Goal: Task Accomplishment & Management: Complete application form

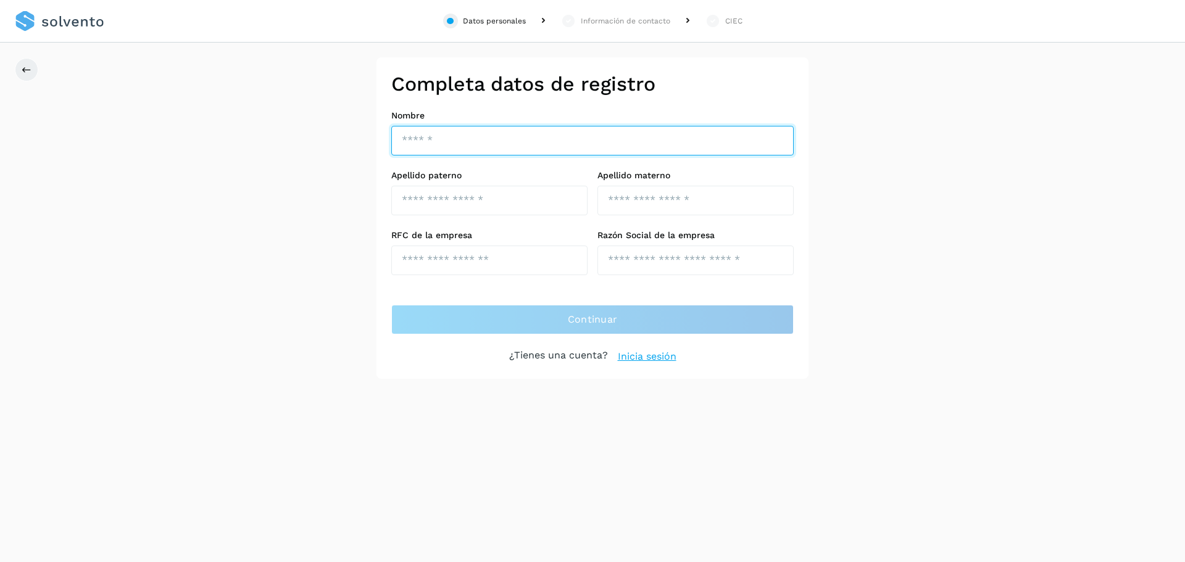
click at [467, 141] on input "text" at bounding box center [592, 141] width 402 height 30
type input "*"
type input "******"
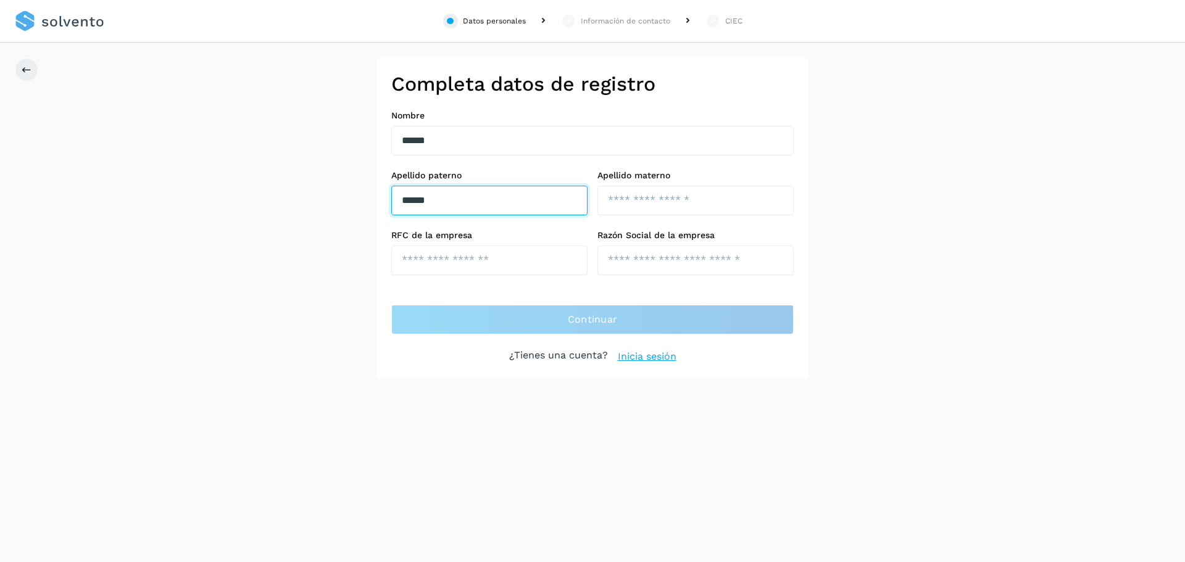
click at [470, 207] on input "******" at bounding box center [489, 201] width 196 height 30
type input "*"
type input "*******"
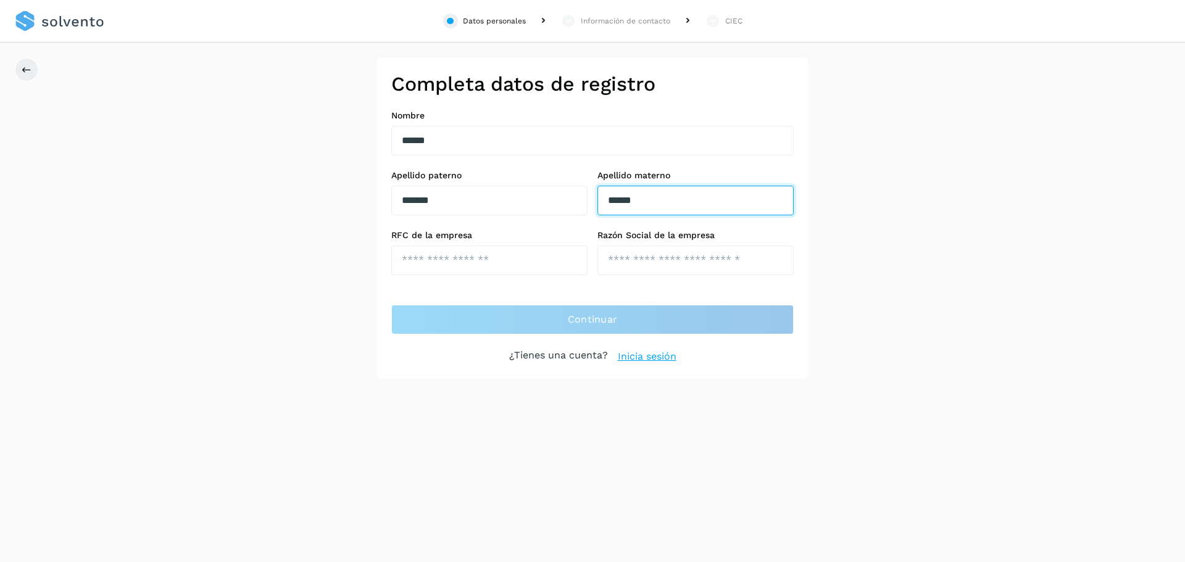
type input "******"
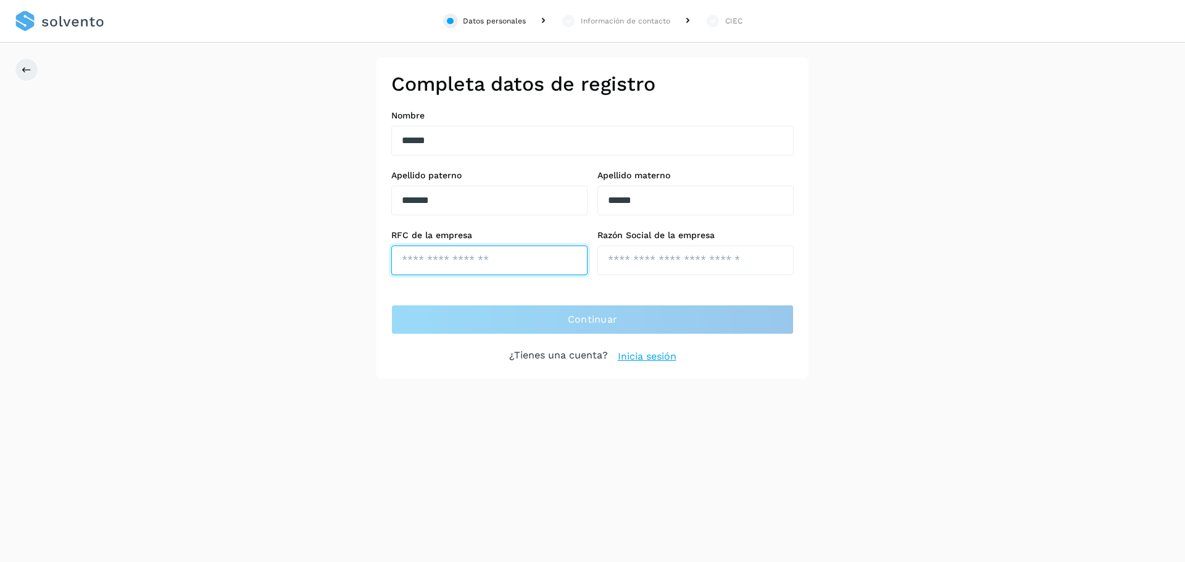
click at [431, 262] on input "text" at bounding box center [489, 261] width 196 height 30
type input "**********"
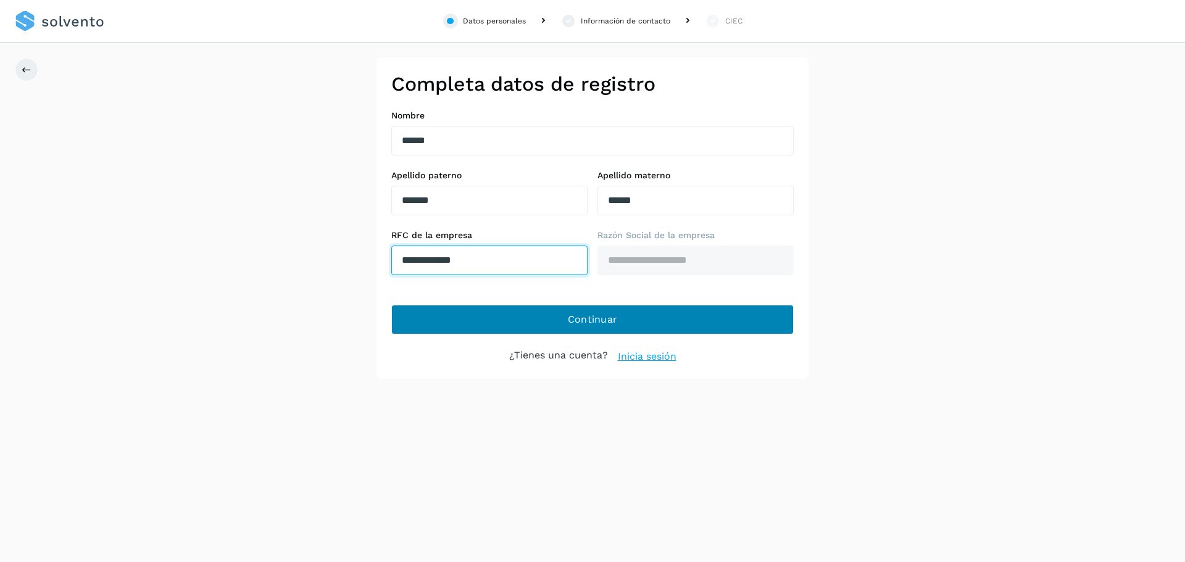
type input "**********"
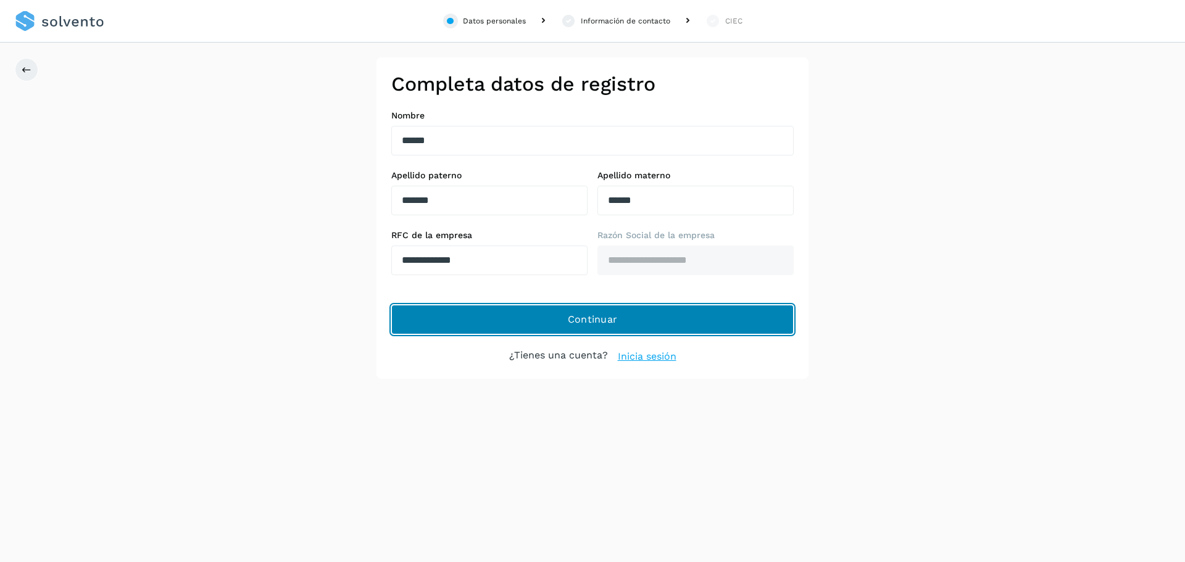
click at [603, 326] on span "Continuar" at bounding box center [593, 320] width 50 height 14
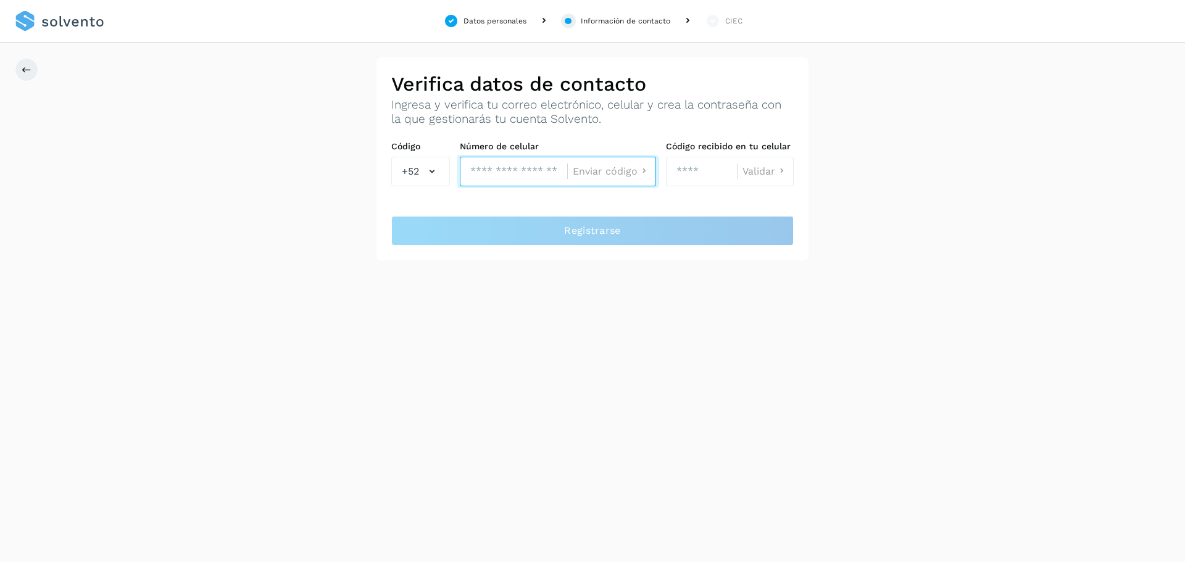
click at [492, 165] on input "tel" at bounding box center [513, 172] width 107 height 30
type input "**********"
click at [610, 173] on span "Enviar código" at bounding box center [605, 172] width 65 height 10
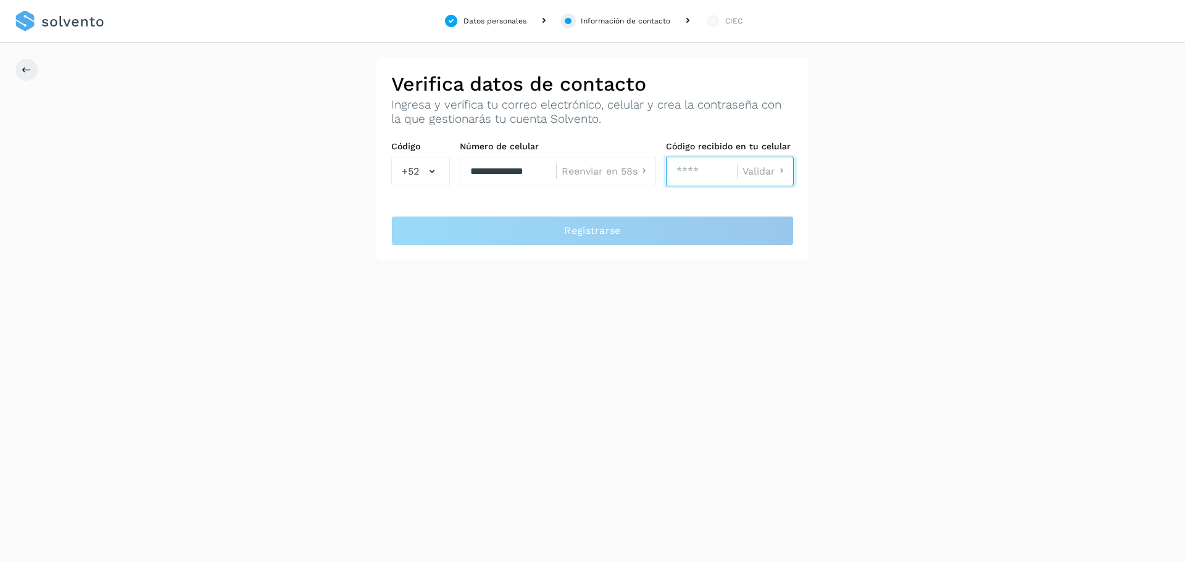
click at [710, 170] on input "number" at bounding box center [701, 172] width 71 height 30
type input "****"
click at [763, 168] on span "Validar" at bounding box center [758, 172] width 33 height 10
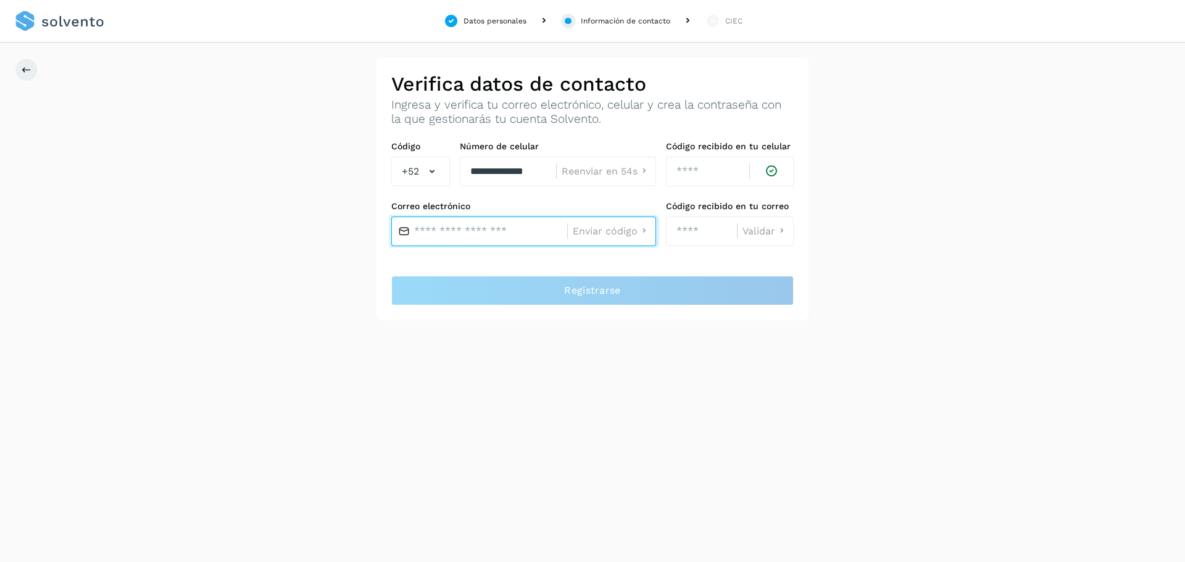
click at [495, 224] on input "text" at bounding box center [479, 232] width 176 height 30
type input "**********"
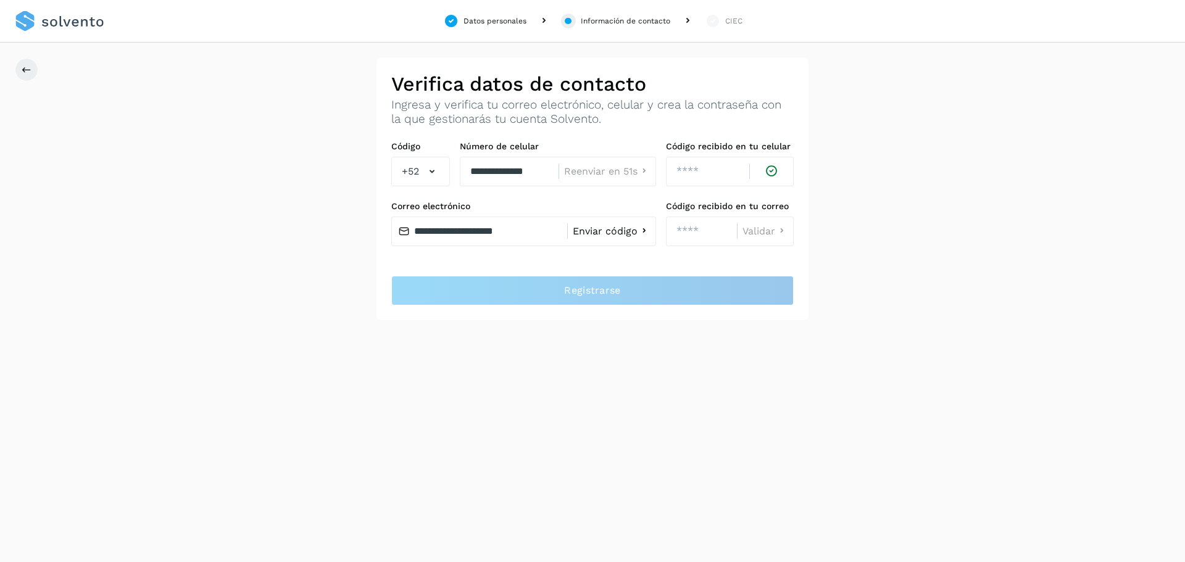
click at [599, 231] on span "Enviar código" at bounding box center [605, 231] width 65 height 10
click at [697, 232] on input "number" at bounding box center [701, 232] width 71 height 30
type input "****"
click at [751, 236] on span "Validar" at bounding box center [758, 231] width 33 height 10
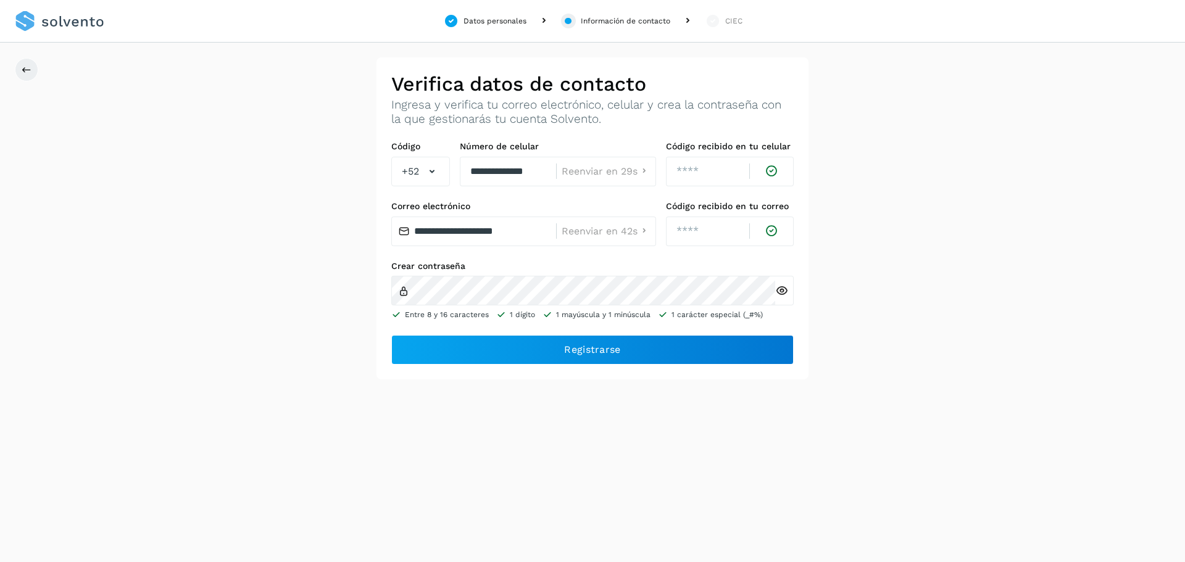
click at [781, 289] on icon at bounding box center [781, 290] width 13 height 13
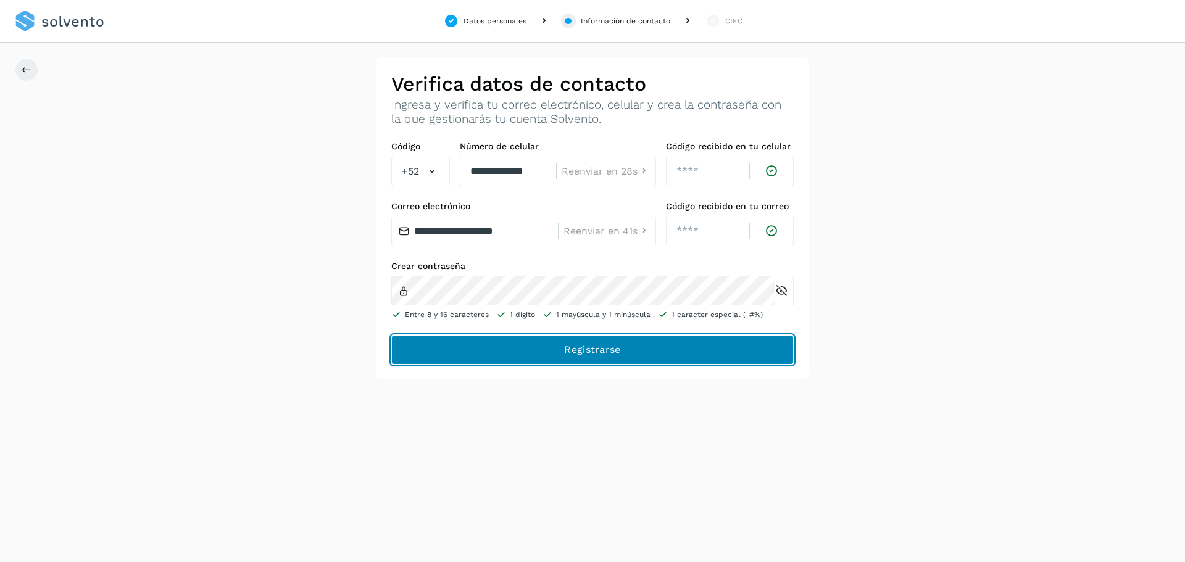
click at [589, 354] on span "Registrarse" at bounding box center [592, 350] width 56 height 14
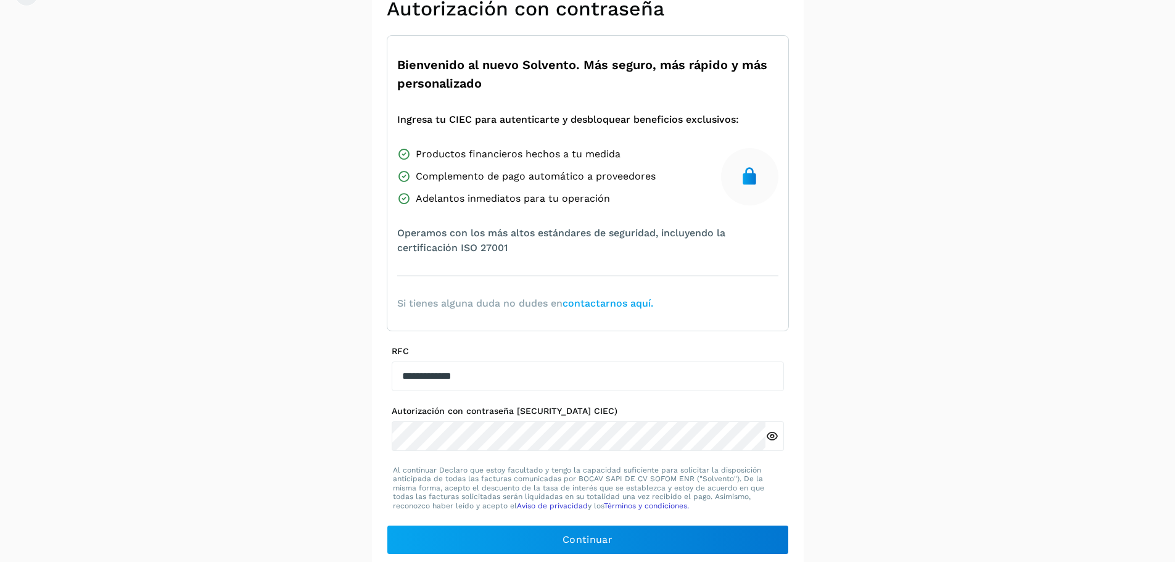
scroll to position [83, 0]
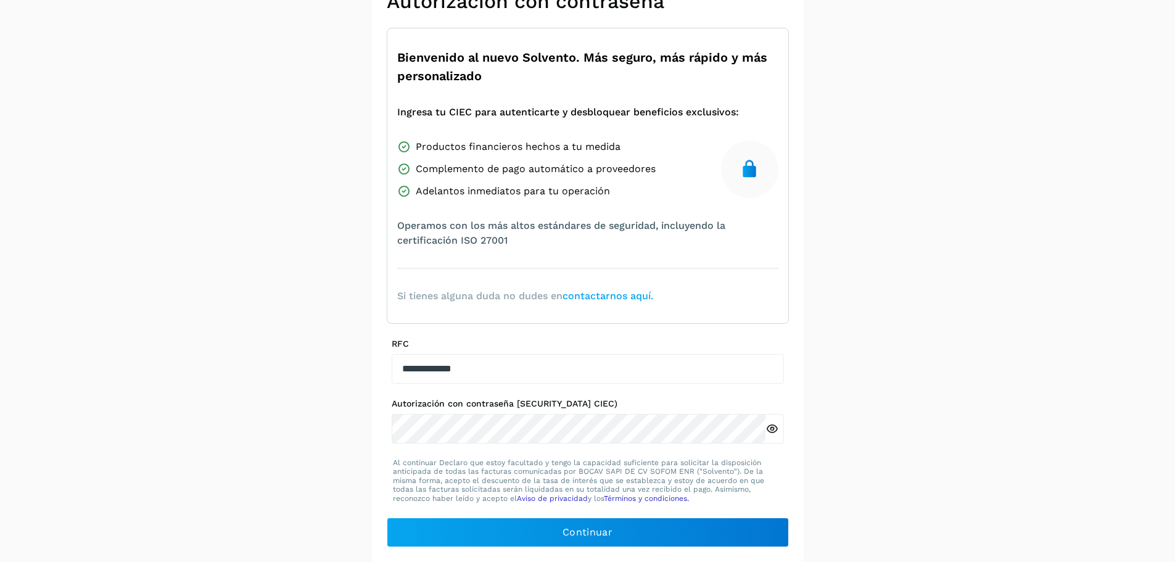
click at [771, 430] on icon at bounding box center [772, 429] width 13 height 13
click at [770, 429] on icon at bounding box center [772, 429] width 13 height 13
click at [773, 431] on icon at bounding box center [772, 429] width 13 height 13
click at [766, 431] on icon at bounding box center [772, 429] width 13 height 13
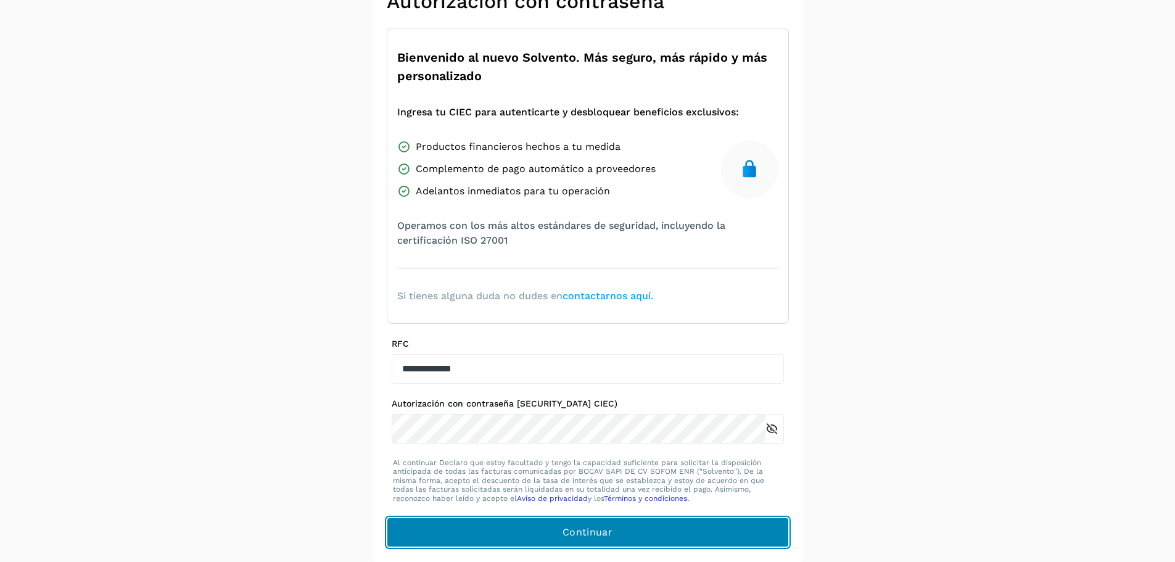
click at [578, 535] on span "Continuar" at bounding box center [588, 533] width 50 height 14
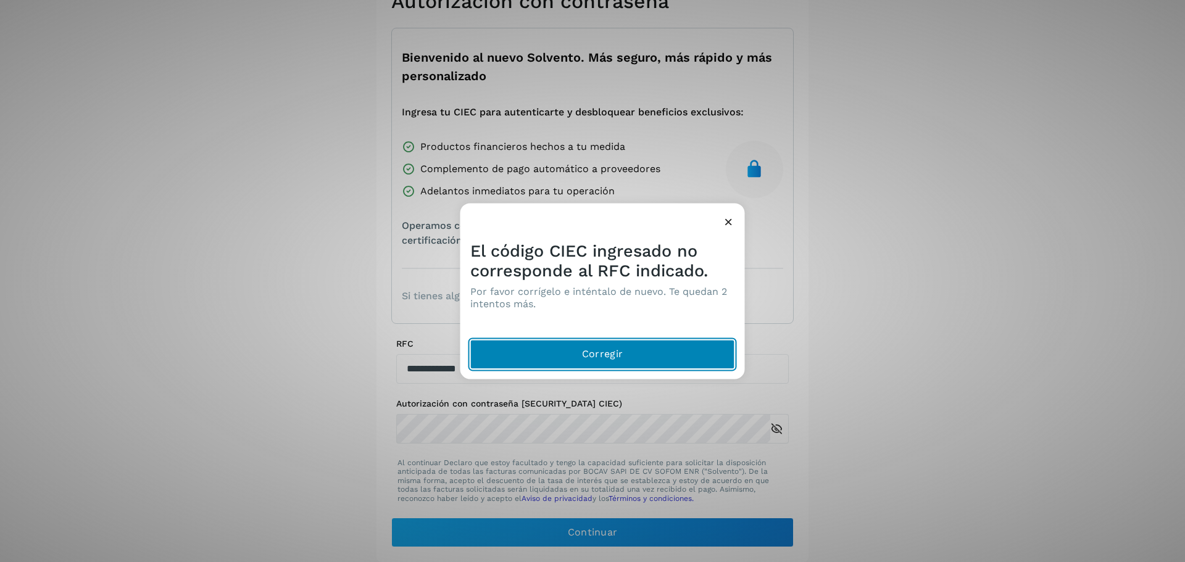
click at [598, 359] on span "Corregir" at bounding box center [602, 354] width 41 height 14
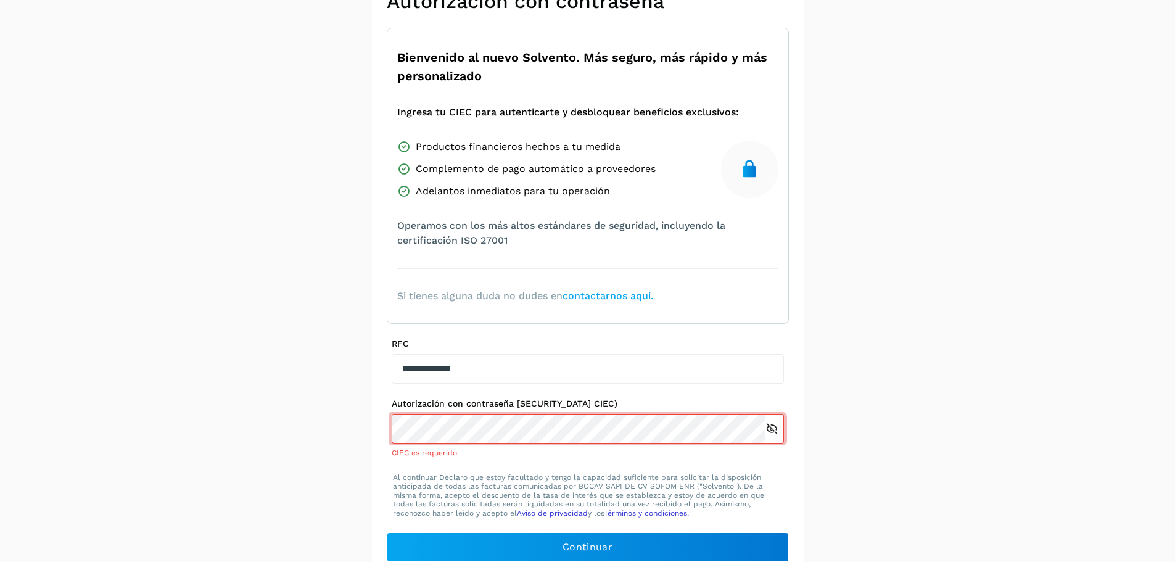
click at [600, 297] on link "contactarnos aquí." at bounding box center [608, 296] width 91 height 12
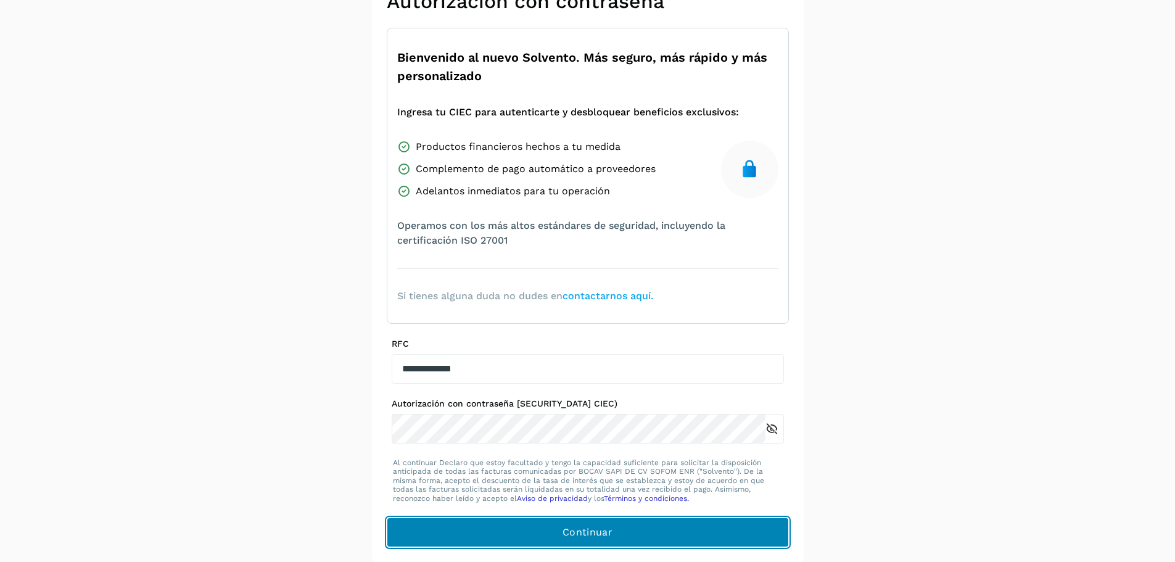
click at [595, 534] on span "Continuar" at bounding box center [588, 533] width 50 height 14
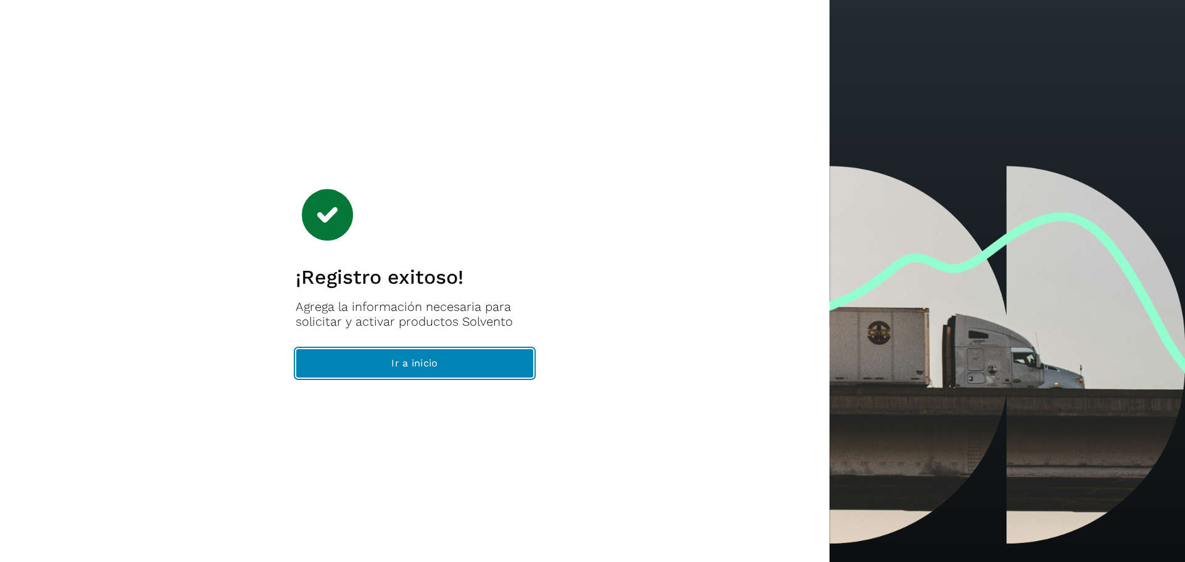
click at [413, 368] on span "Ir a inicio" at bounding box center [414, 364] width 46 height 14
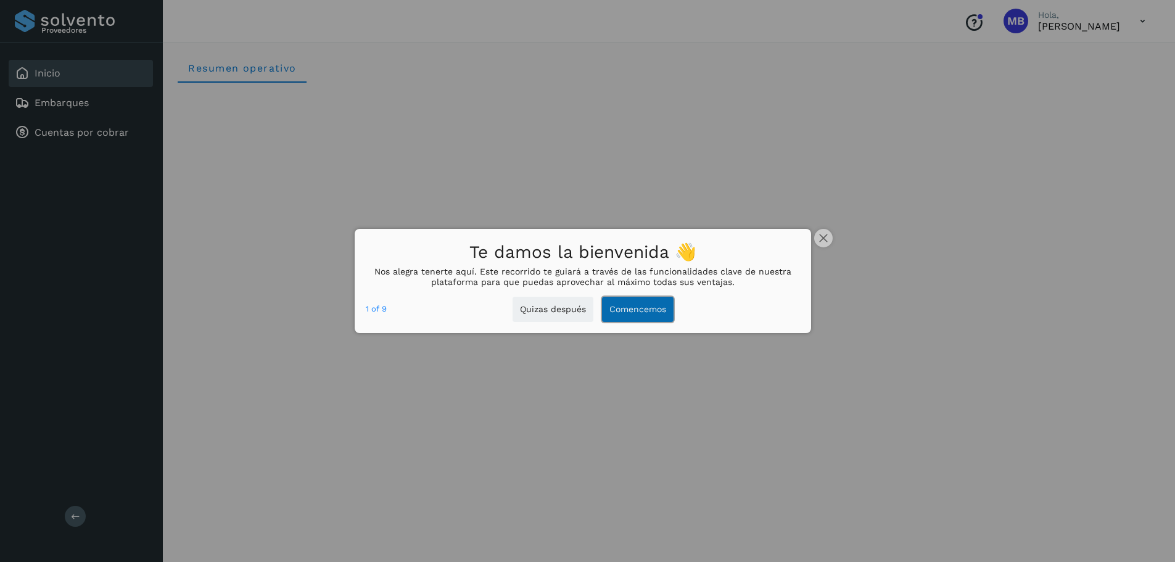
click at [636, 315] on button "Comencemos" at bounding box center [638, 309] width 72 height 25
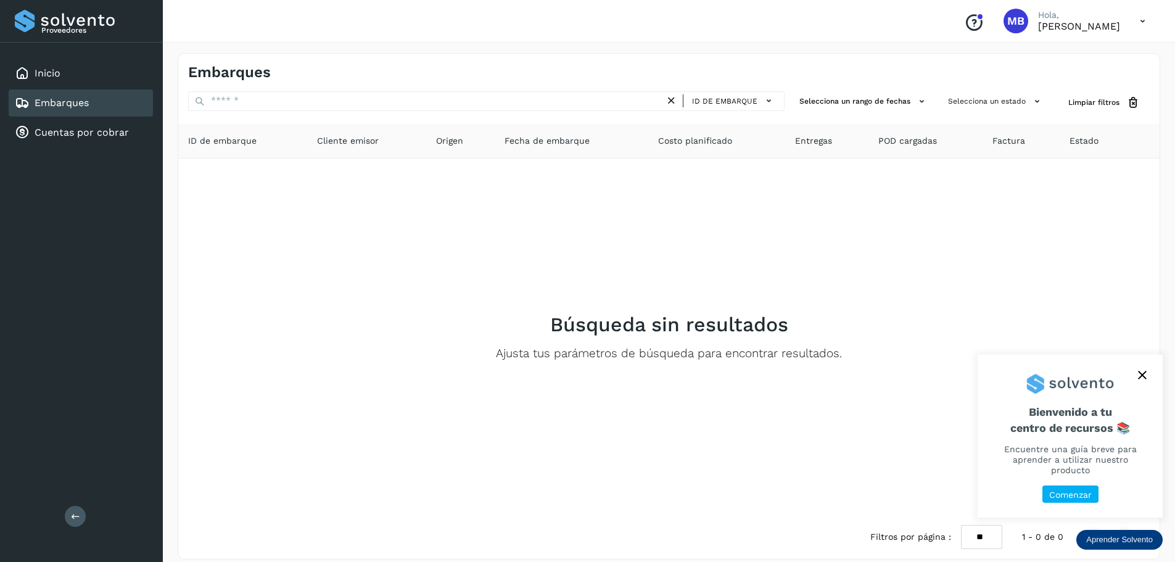
click at [1145, 378] on button "close," at bounding box center [1143, 375] width 19 height 19
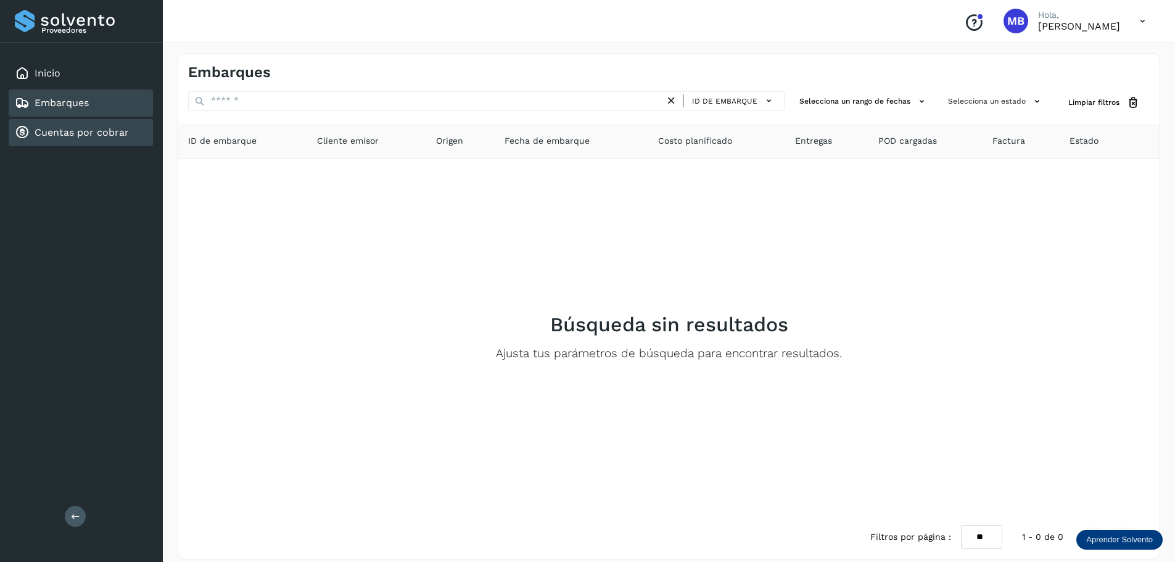
click at [75, 132] on link "Cuentas por cobrar" at bounding box center [82, 132] width 94 height 12
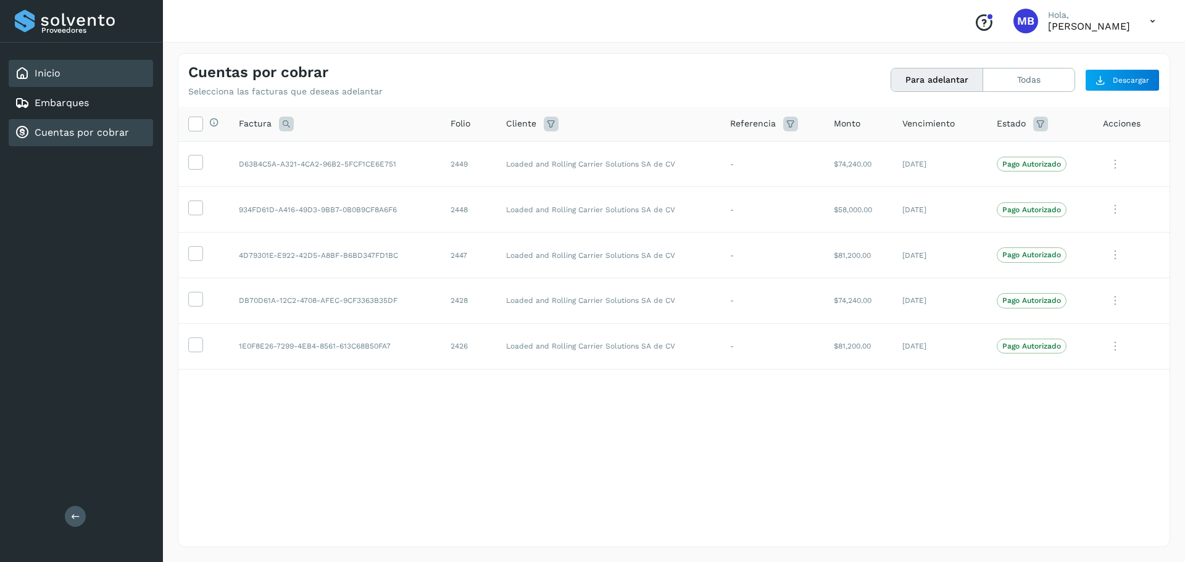
click at [35, 79] on link "Inicio" at bounding box center [48, 73] width 26 height 12
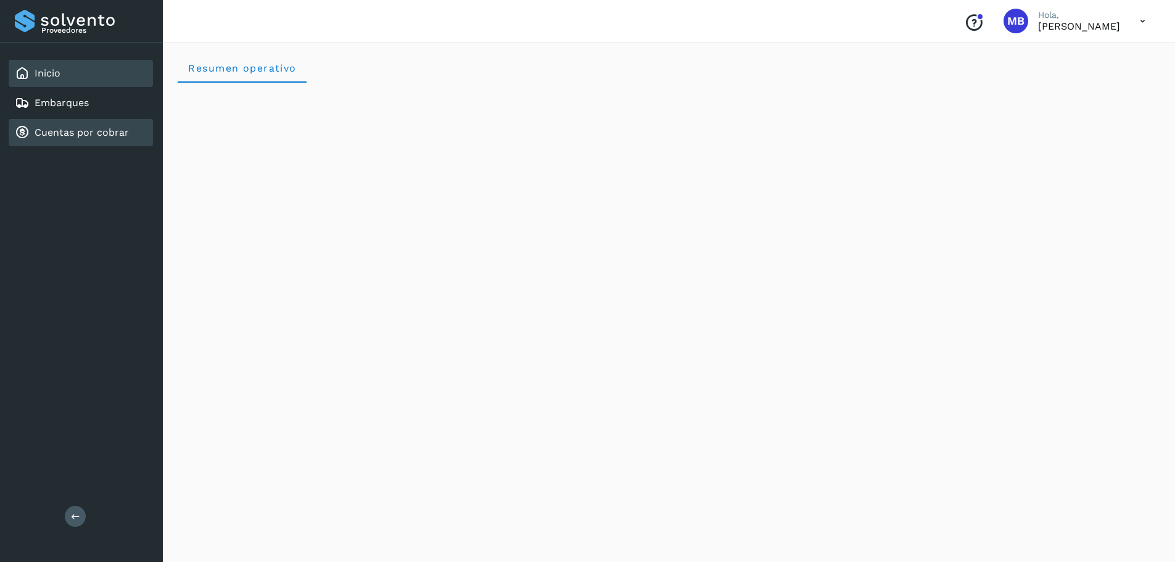
click at [68, 131] on link "Cuentas por cobrar" at bounding box center [82, 132] width 94 height 12
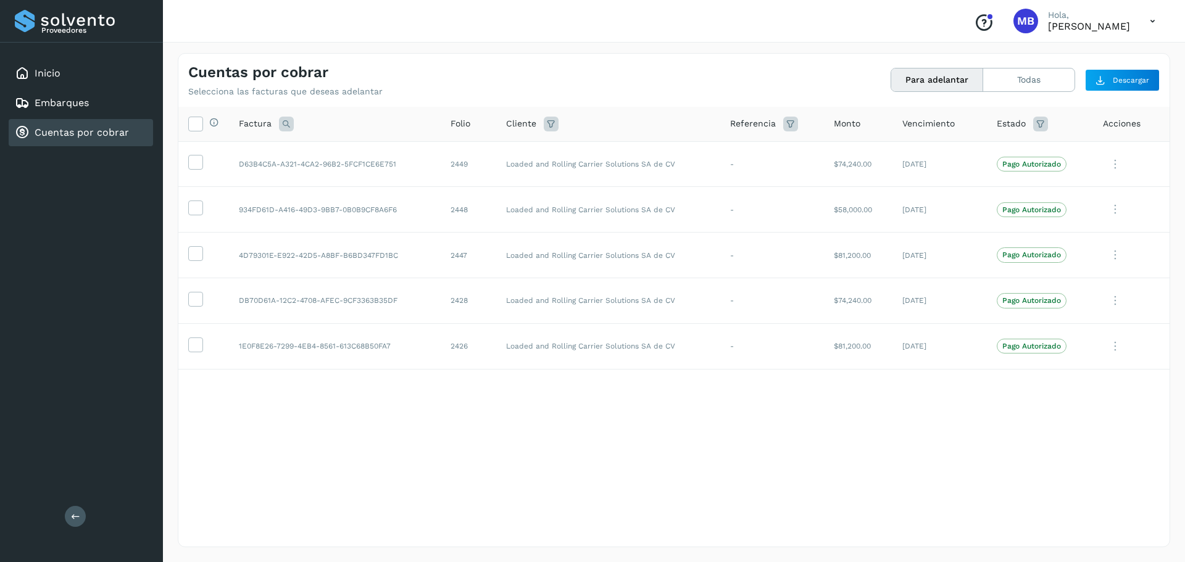
click at [929, 83] on button "Para adelantar" at bounding box center [937, 79] width 92 height 23
click at [195, 165] on icon at bounding box center [195, 161] width 13 height 13
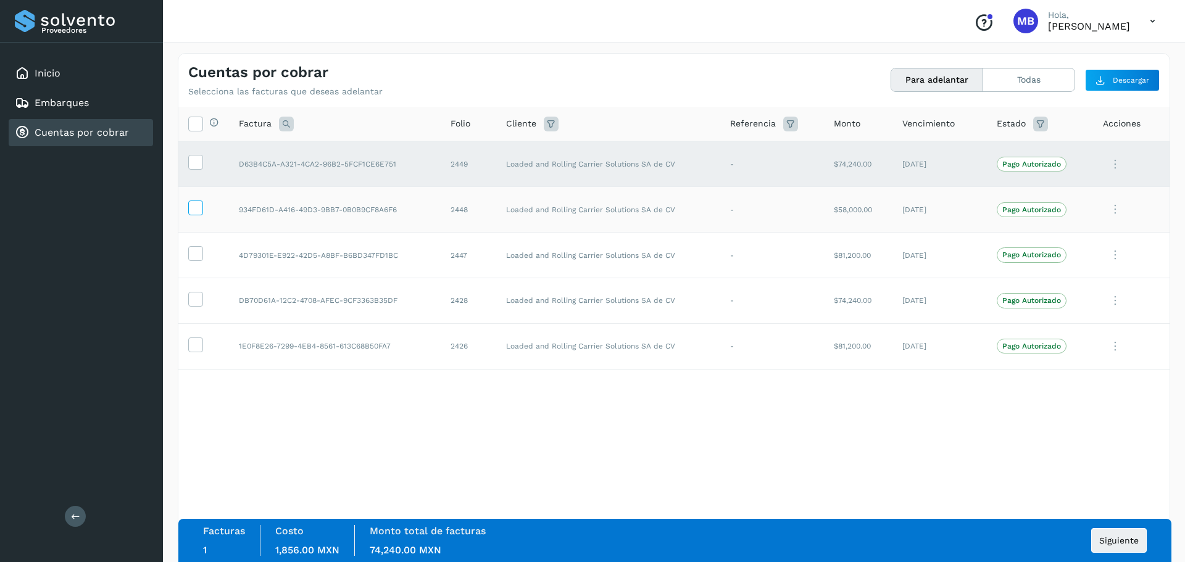
click at [195, 205] on icon at bounding box center [195, 207] width 13 height 13
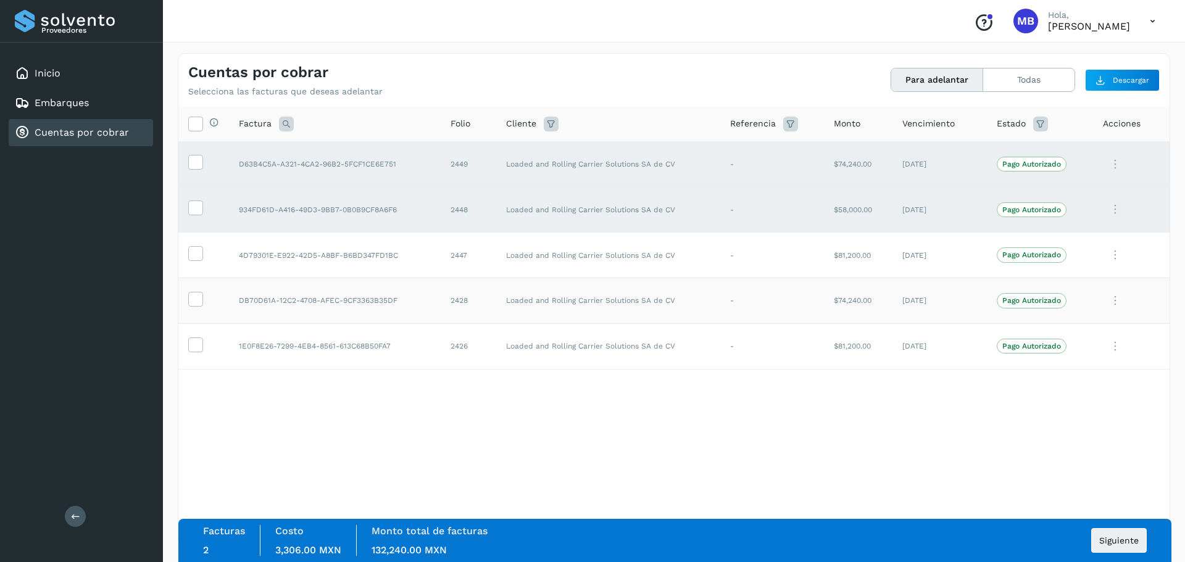
drag, startPoint x: 191, startPoint y: 254, endPoint x: 197, endPoint y: 281, distance: 27.4
click at [191, 254] on icon at bounding box center [195, 252] width 13 height 13
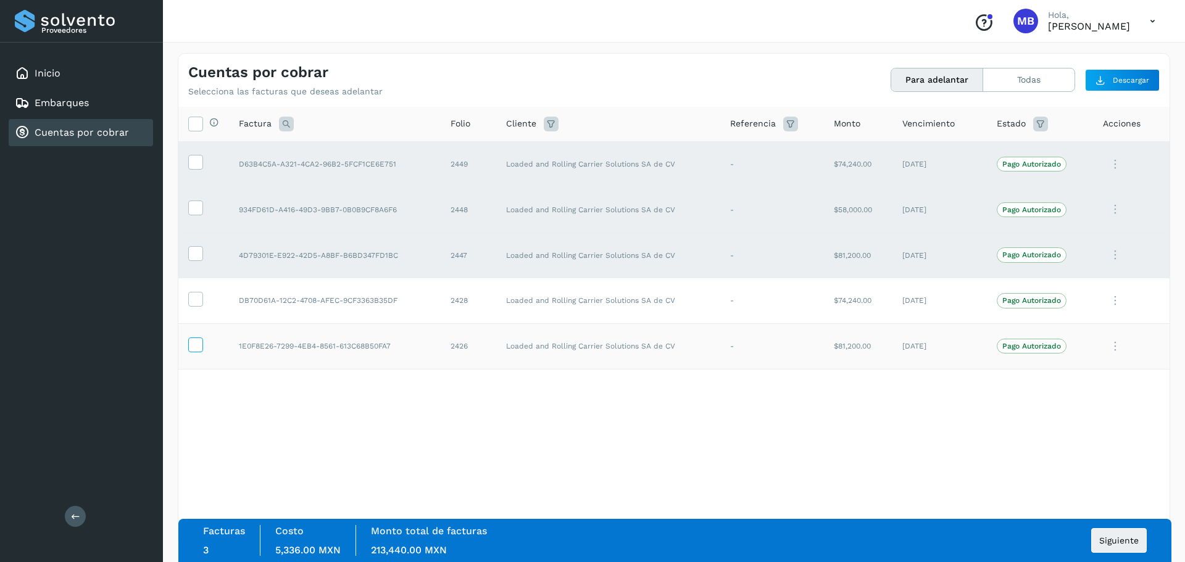
drag, startPoint x: 197, startPoint y: 299, endPoint x: 194, endPoint y: 337, distance: 38.4
click at [197, 301] on icon at bounding box center [195, 298] width 13 height 13
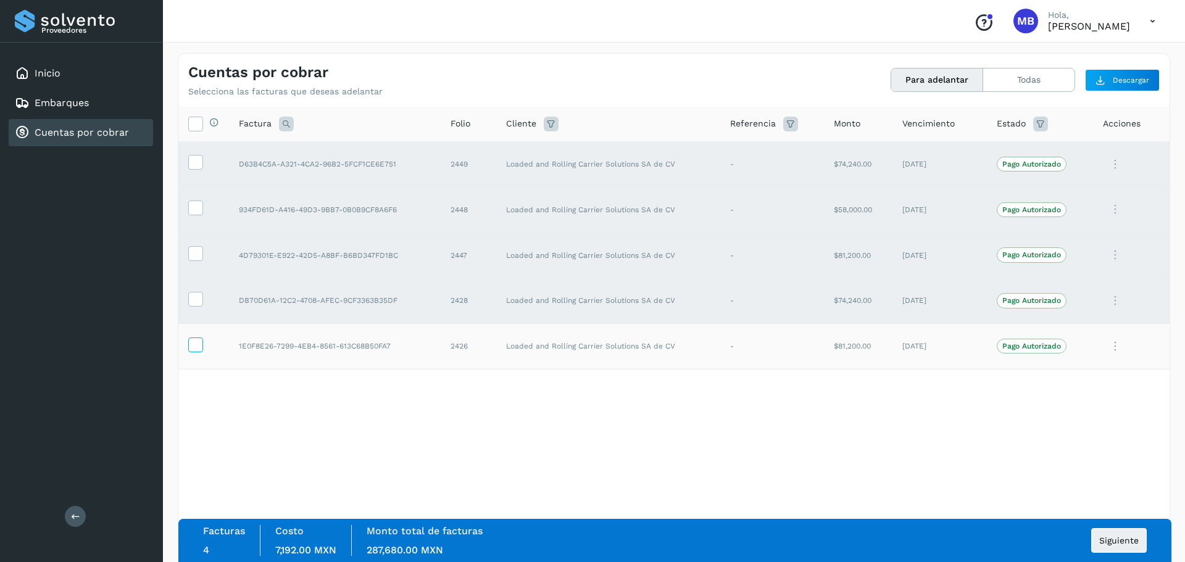
click at [194, 344] on icon at bounding box center [195, 344] width 13 height 13
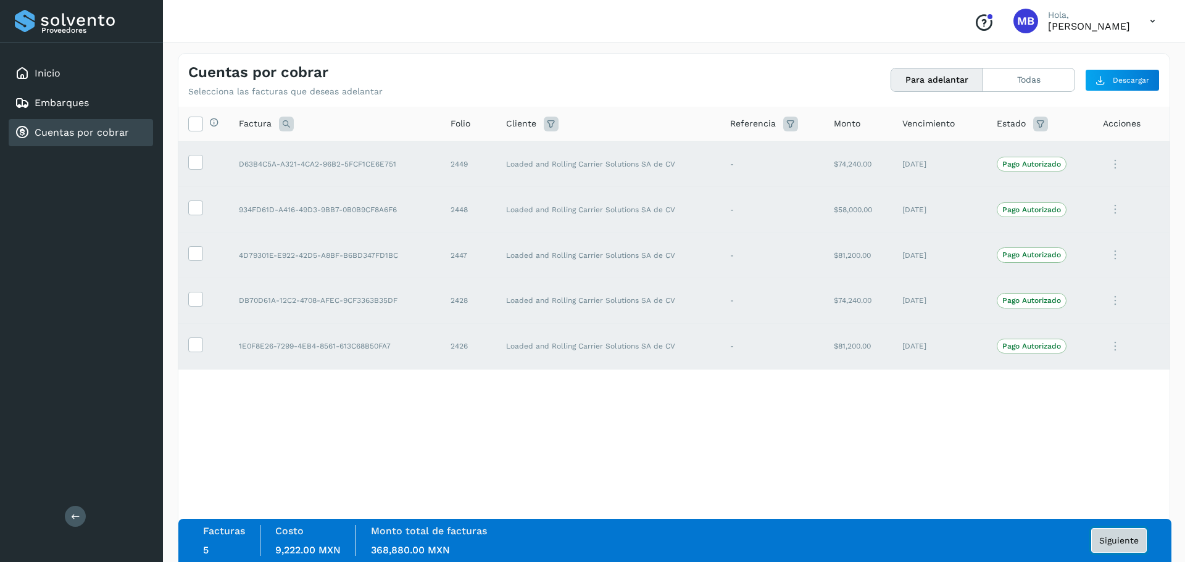
click at [1116, 541] on span "Siguiente" at bounding box center [1118, 540] width 39 height 9
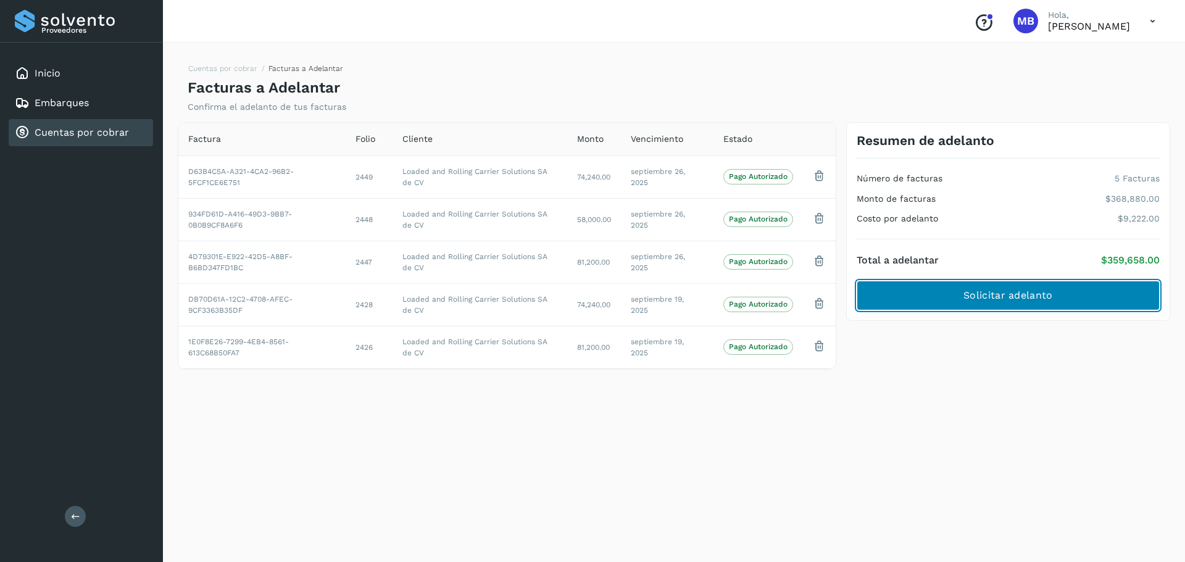
click at [974, 302] on span "Solicitar adelanto" at bounding box center [1007, 296] width 89 height 14
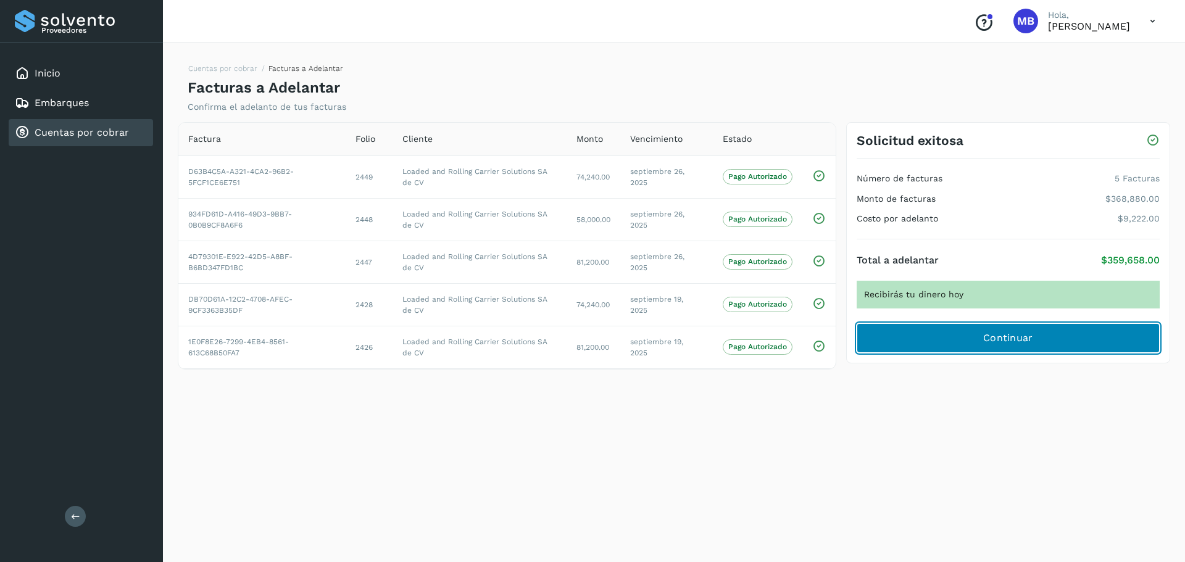
click at [1013, 341] on span "Continuar" at bounding box center [1008, 338] width 50 height 14
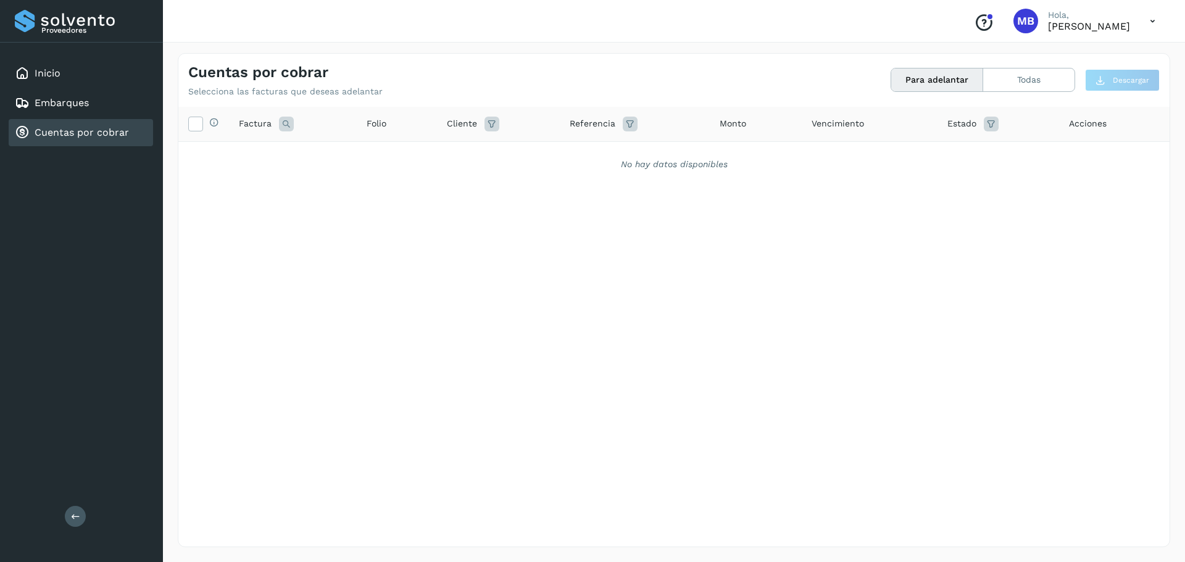
click at [917, 79] on button "Para adelantar" at bounding box center [937, 79] width 92 height 23
click at [1013, 81] on button "Todas" at bounding box center [1028, 79] width 91 height 23
